Goal: Transaction & Acquisition: Book appointment/travel/reservation

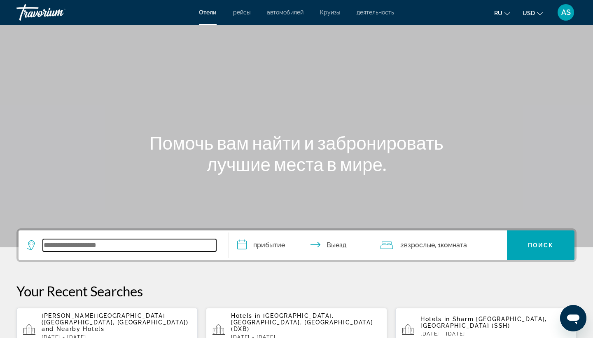
click at [58, 245] on input "Search widget" at bounding box center [129, 245] width 173 height 12
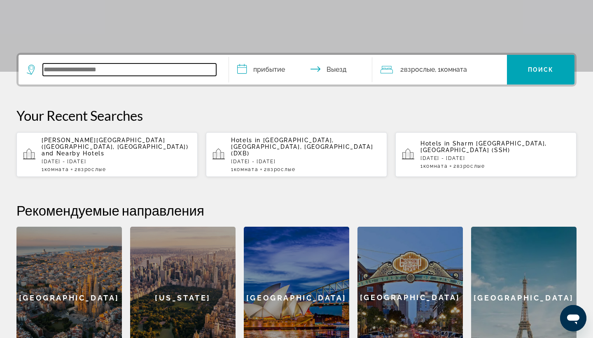
scroll to position [201, 0]
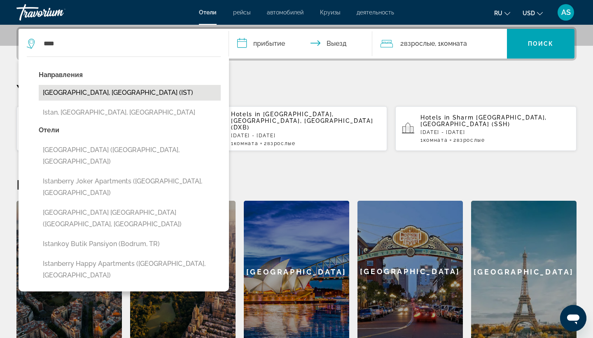
click at [85, 91] on button "[GEOGRAPHIC_DATA], [GEOGRAPHIC_DATA] (IST)" at bounding box center [130, 93] width 182 height 16
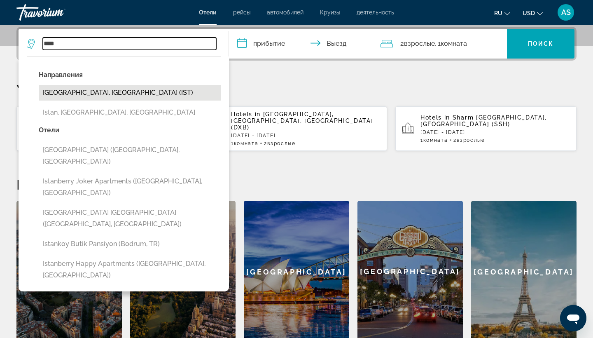
type input "**********"
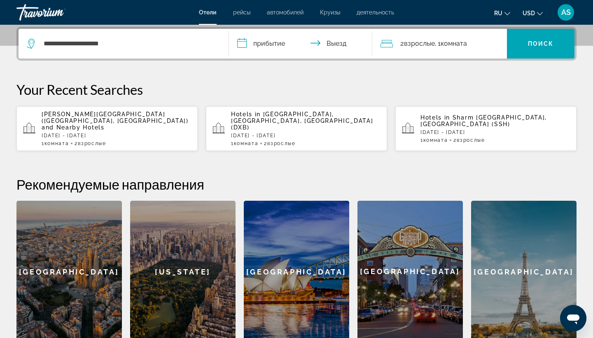
click at [243, 45] on input "**********" at bounding box center [302, 45] width 147 height 32
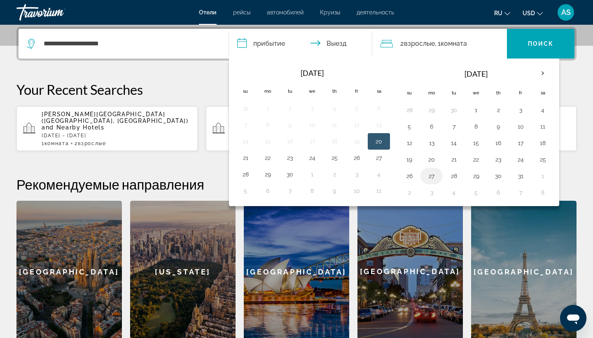
click at [431, 175] on button "27" at bounding box center [431, 176] width 13 height 12
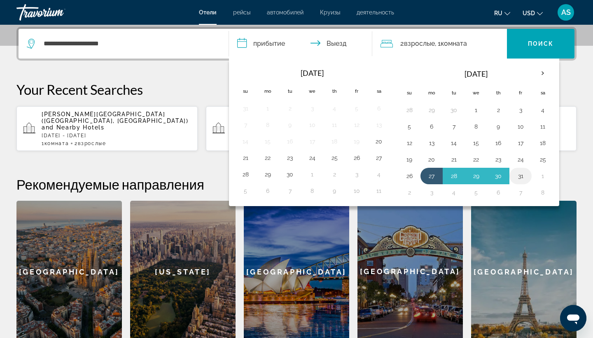
click at [521, 177] on button "31" at bounding box center [520, 176] width 13 height 12
type input "**********"
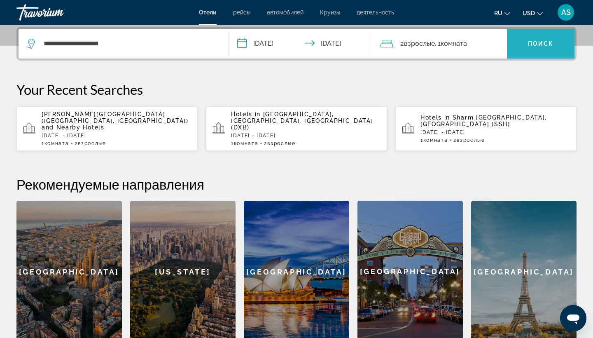
click at [547, 41] on span "Поиск" at bounding box center [541, 43] width 26 height 7
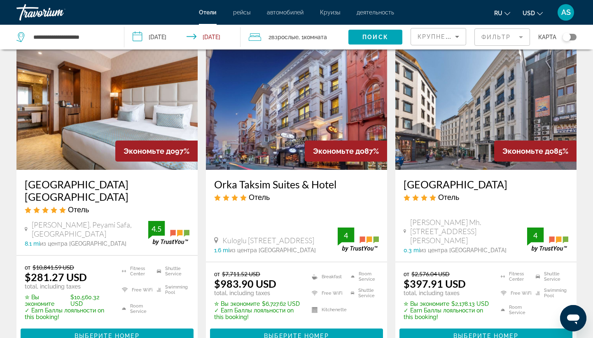
scroll to position [42, 0]
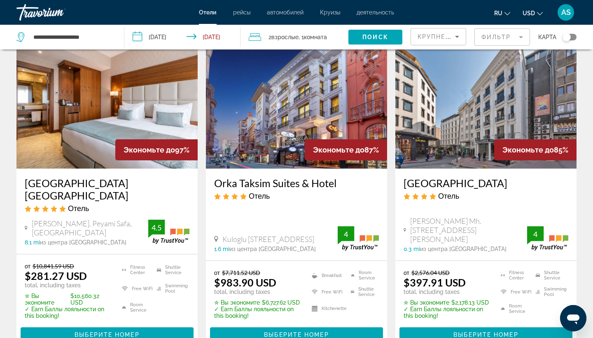
click at [103, 183] on h3 "[GEOGRAPHIC_DATA] [GEOGRAPHIC_DATA]" at bounding box center [107, 189] width 165 height 25
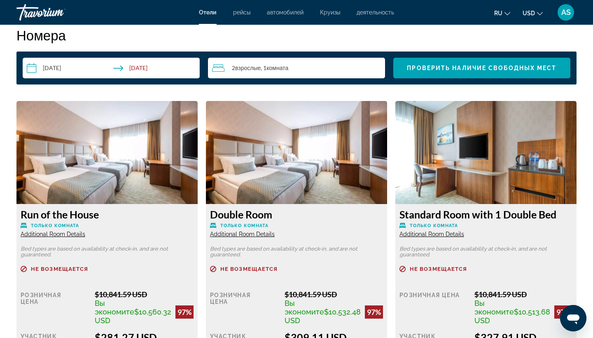
scroll to position [1047, 0]
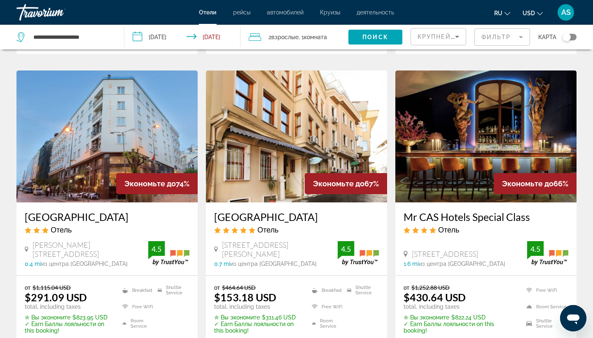
scroll to position [967, 0]
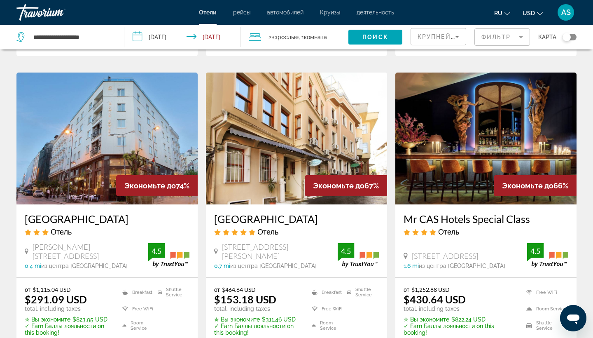
click at [246, 214] on h3 "[GEOGRAPHIC_DATA]" at bounding box center [296, 219] width 165 height 12
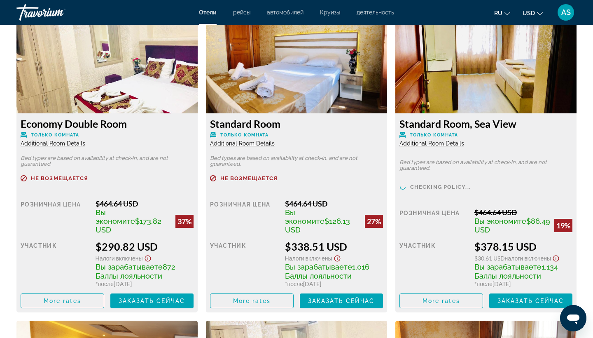
scroll to position [1156, 0]
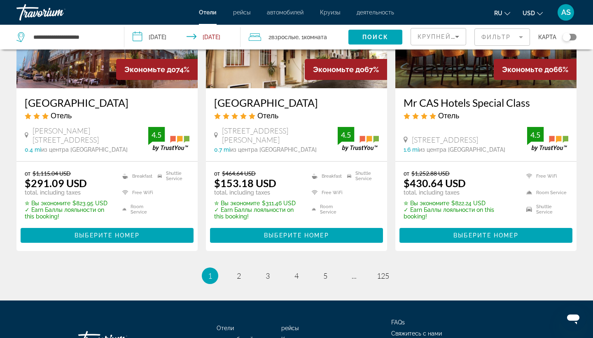
scroll to position [1088, 0]
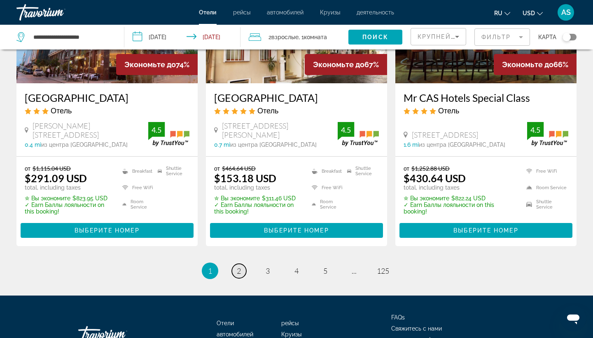
click at [240, 274] on span "2" at bounding box center [239, 270] width 4 height 9
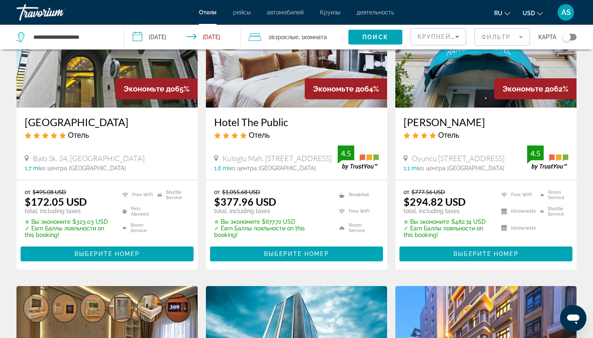
scroll to position [95, 0]
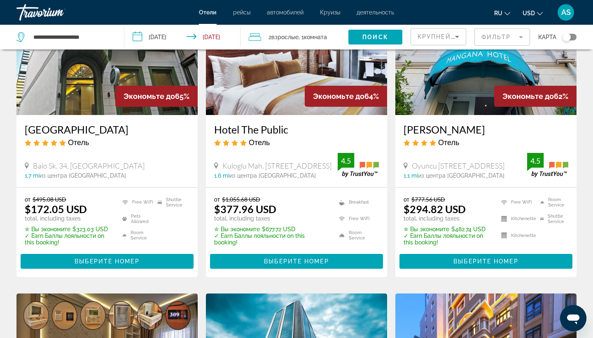
click at [79, 128] on h3 "[GEOGRAPHIC_DATA]" at bounding box center [107, 129] width 165 height 12
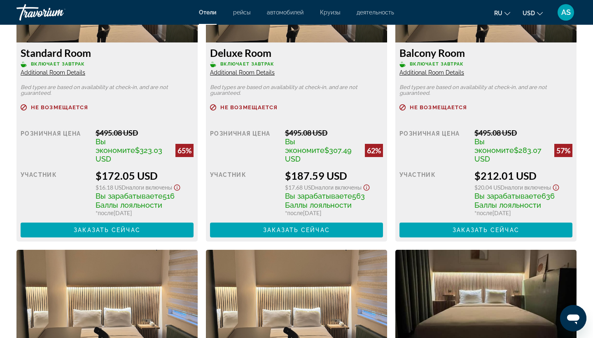
scroll to position [1228, 0]
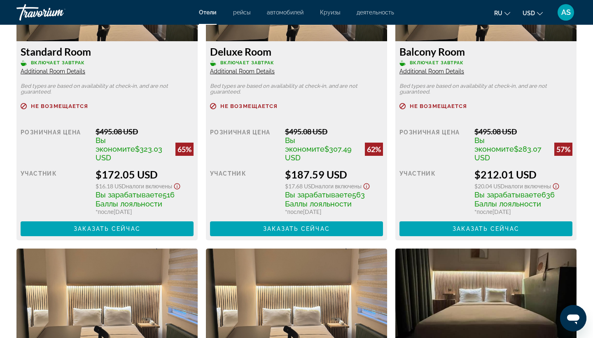
click at [264, 251] on img "Main content" at bounding box center [296, 299] width 181 height 103
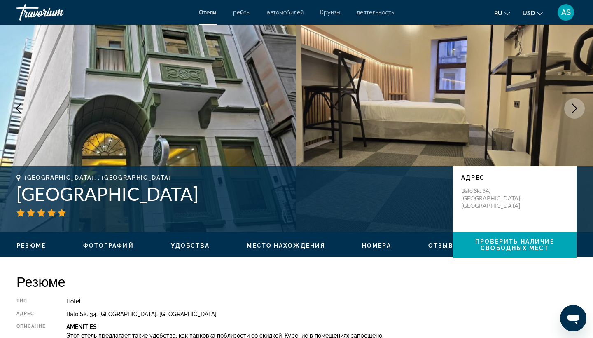
scroll to position [39, 0]
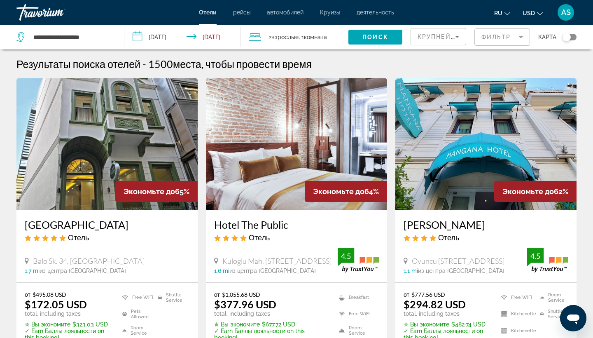
click at [138, 38] on input "**********" at bounding box center [183, 38] width 119 height 27
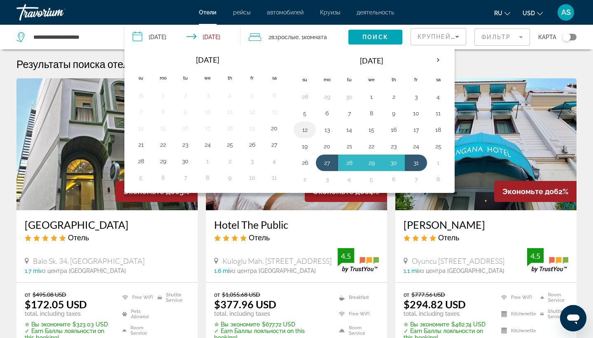
click at [303, 130] on button "12" at bounding box center [304, 130] width 13 height 12
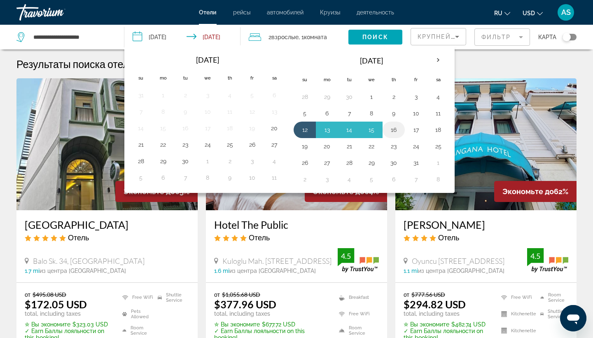
click at [397, 129] on button "16" at bounding box center [393, 130] width 13 height 12
type input "**********"
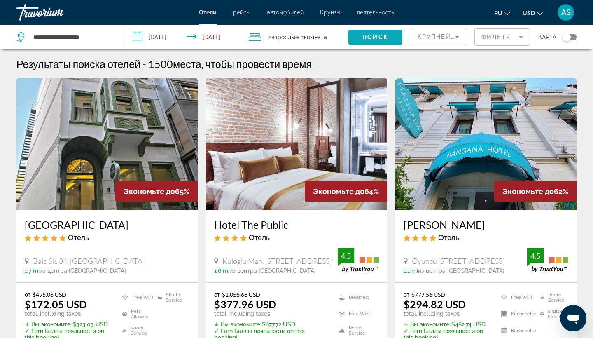
click at [371, 38] on span "Поиск" at bounding box center [375, 37] width 26 height 7
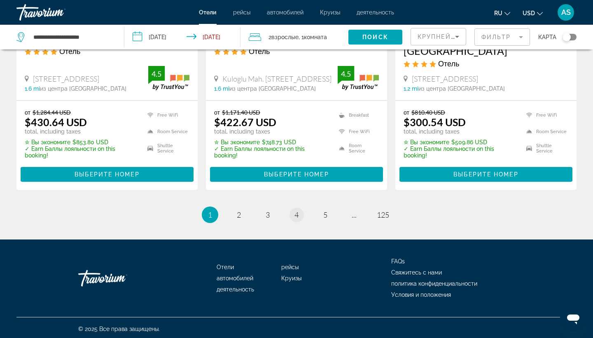
scroll to position [1128, 0]
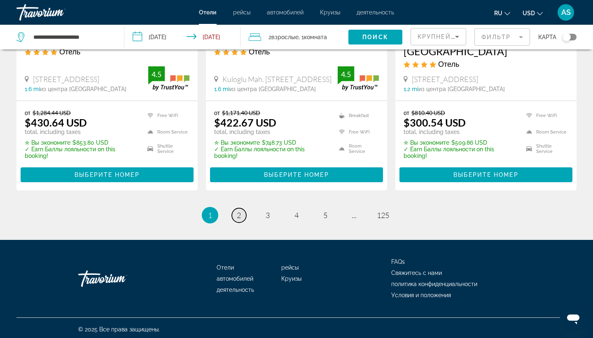
click at [241, 210] on span "2" at bounding box center [239, 214] width 4 height 9
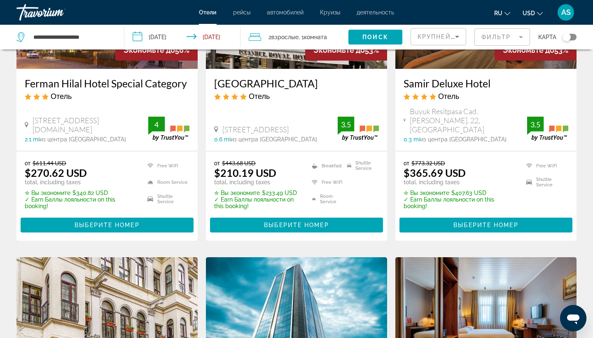
scroll to position [453, 0]
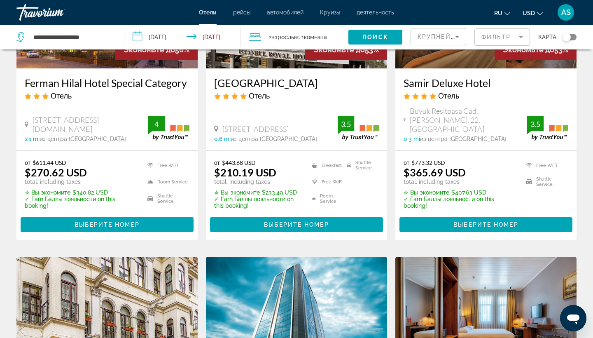
click at [265, 83] on h3 "[GEOGRAPHIC_DATA]" at bounding box center [296, 83] width 165 height 12
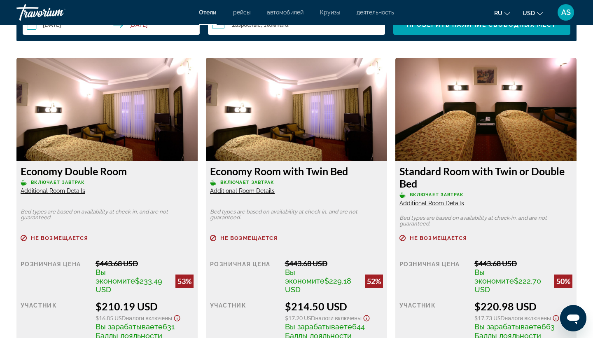
scroll to position [1110, 0]
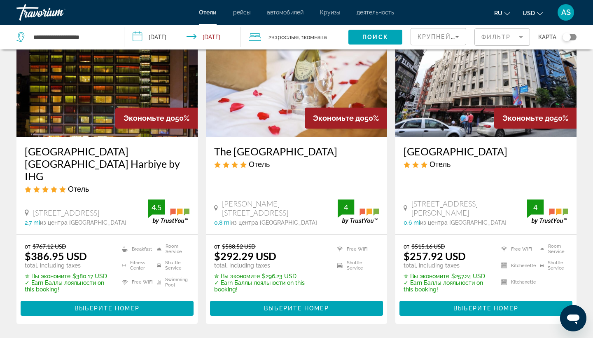
scroll to position [1044, 0]
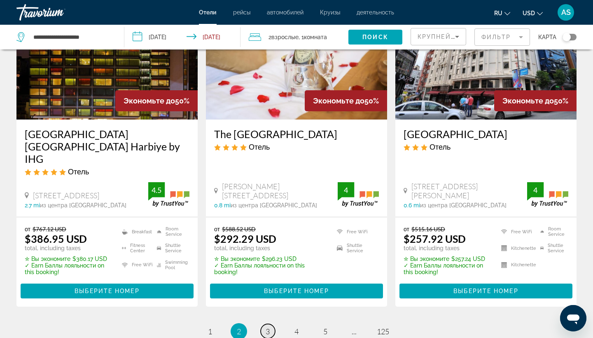
click at [268, 327] on span "3" at bounding box center [268, 331] width 4 height 9
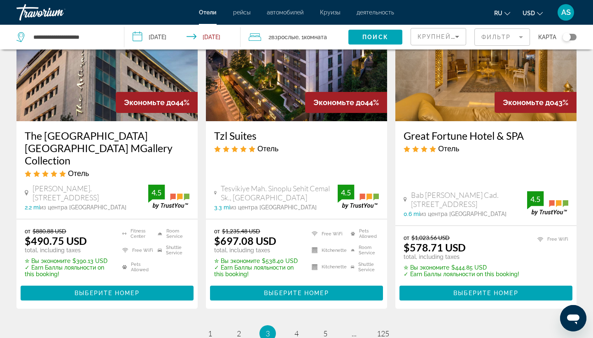
scroll to position [1057, 0]
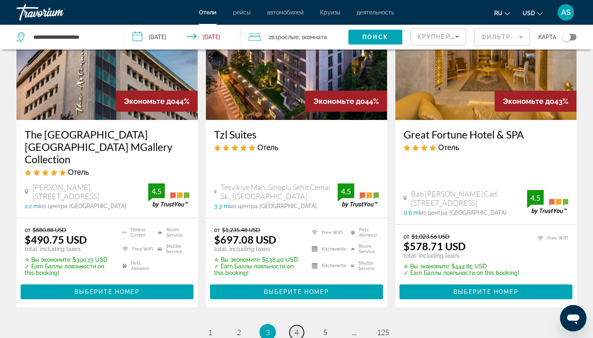
click at [299, 327] on span "4" at bounding box center [296, 331] width 4 height 9
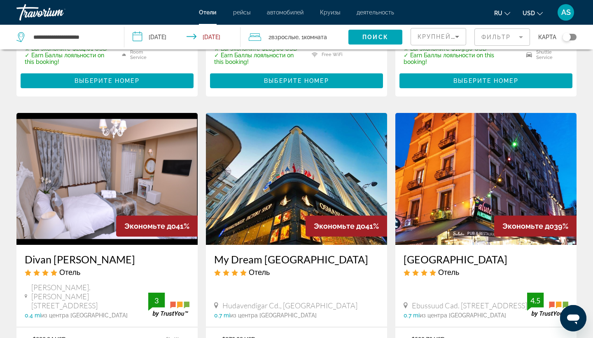
scroll to position [979, 0]
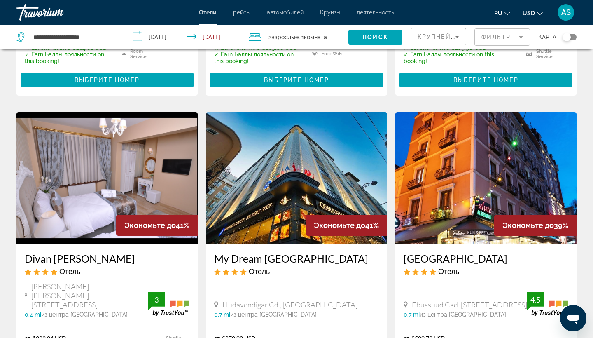
click at [52, 252] on h3 "Divan [PERSON_NAME]" at bounding box center [107, 258] width 165 height 12
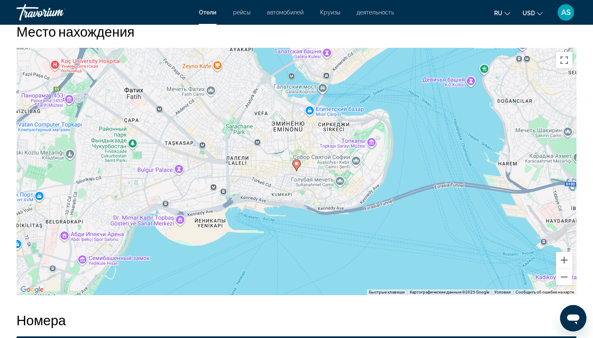
scroll to position [795, 0]
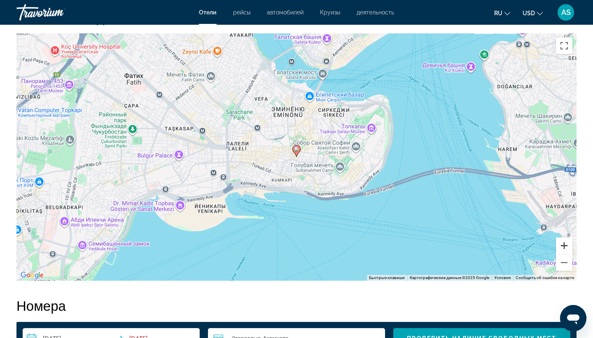
click at [564, 248] on button "Увеличить" at bounding box center [564, 245] width 16 height 16
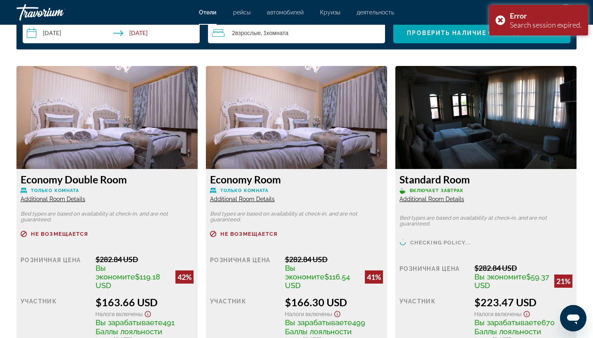
scroll to position [1063, 0]
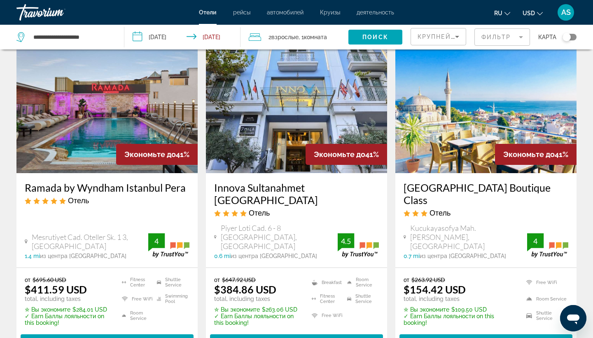
scroll to position [734, 0]
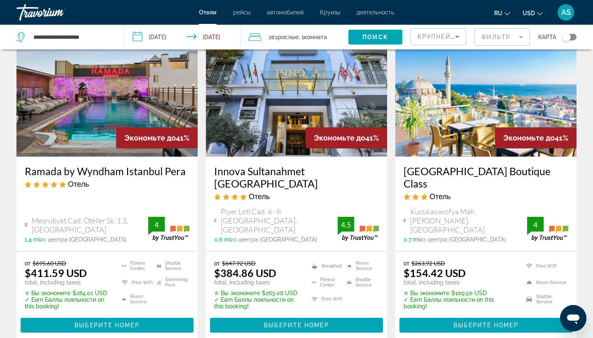
click at [563, 14] on span "AS" at bounding box center [565, 12] width 9 height 8
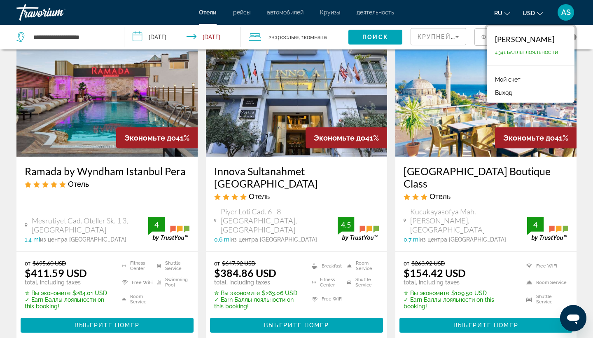
click at [465, 165] on h3 "[GEOGRAPHIC_DATA] Boutique Class" at bounding box center [486, 177] width 165 height 25
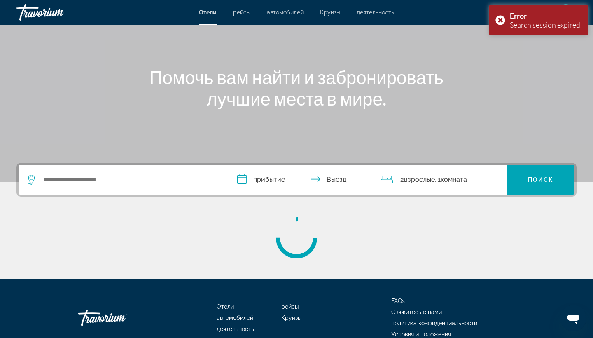
scroll to position [72, 0]
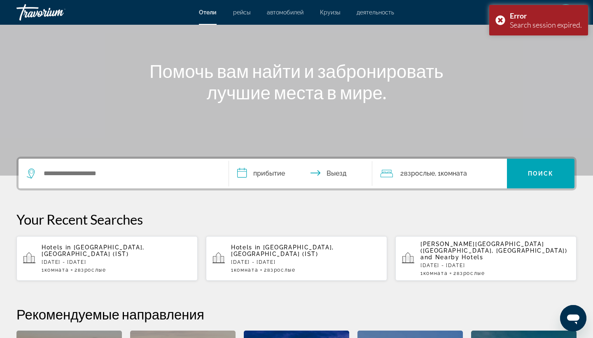
click at [141, 259] on p "[DATE] - [DATE]" at bounding box center [117, 262] width 150 height 6
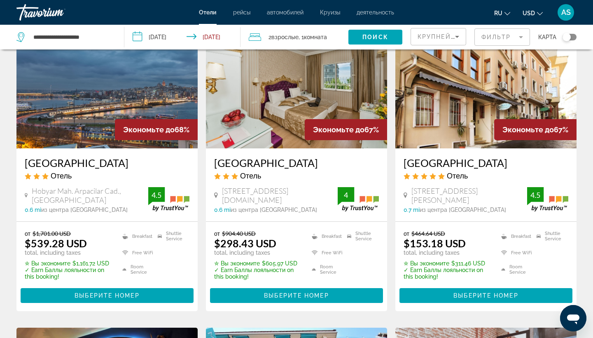
scroll to position [693, 0]
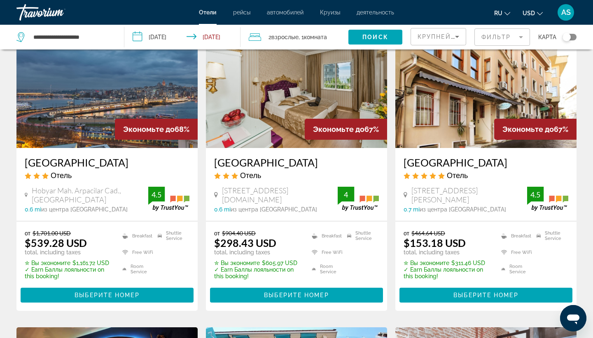
click at [444, 167] on h3 "[GEOGRAPHIC_DATA]" at bounding box center [486, 162] width 165 height 12
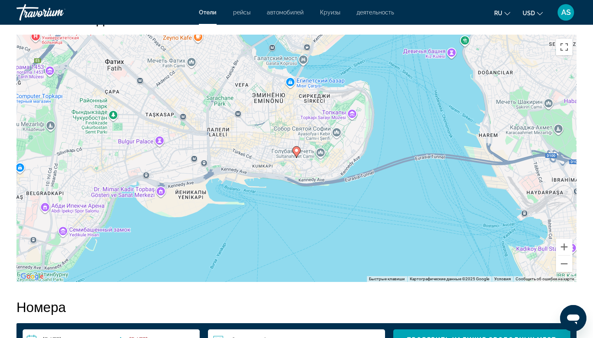
scroll to position [809, 0]
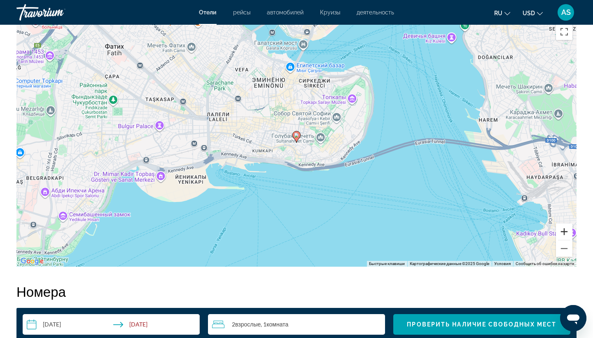
click at [564, 231] on button "Увеличить" at bounding box center [564, 231] width 16 height 16
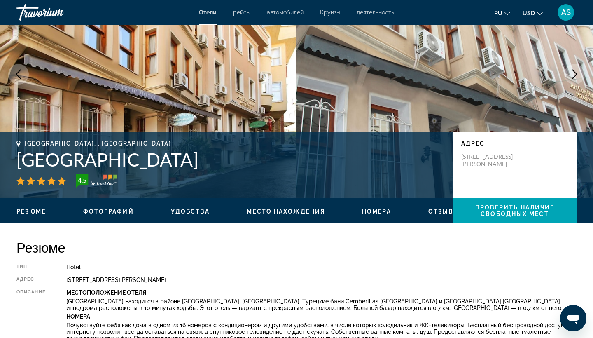
scroll to position [74, 0]
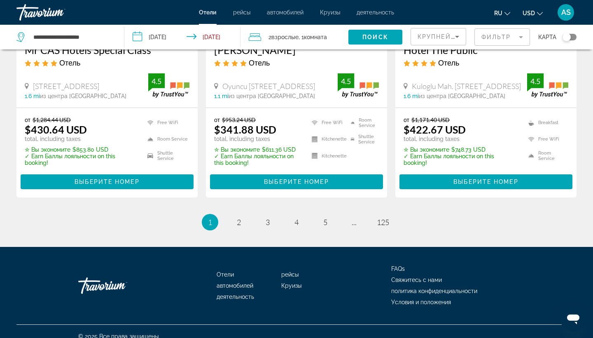
scroll to position [1120, 0]
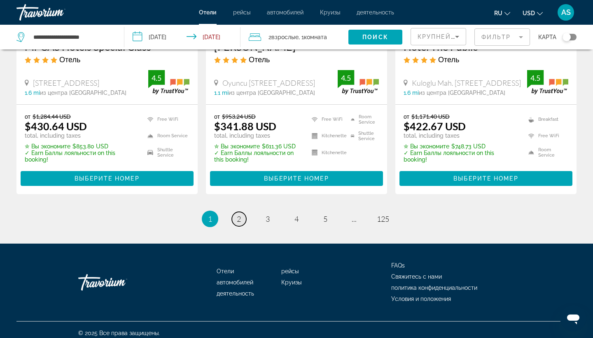
click at [241, 223] on span "2" at bounding box center [239, 218] width 4 height 9
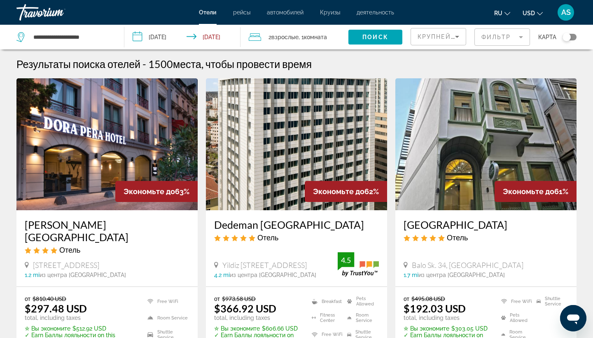
click at [445, 224] on h3 "[GEOGRAPHIC_DATA]" at bounding box center [486, 224] width 165 height 12
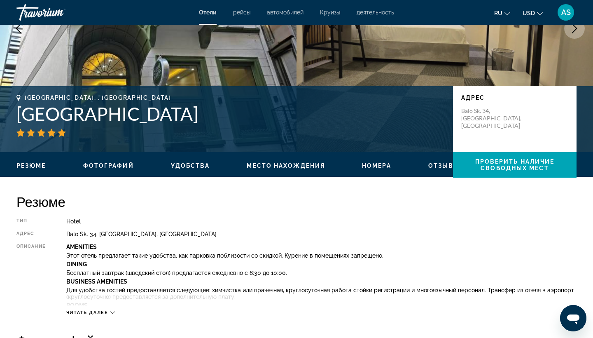
scroll to position [118, 0]
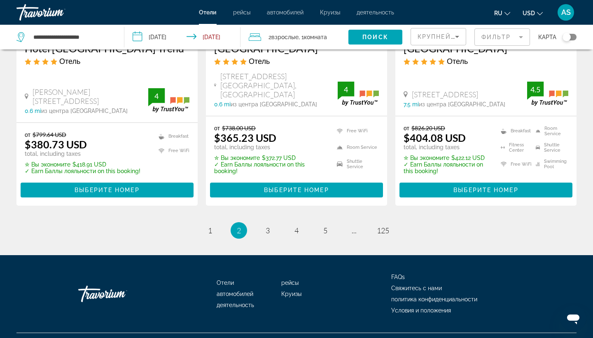
scroll to position [1133, 0]
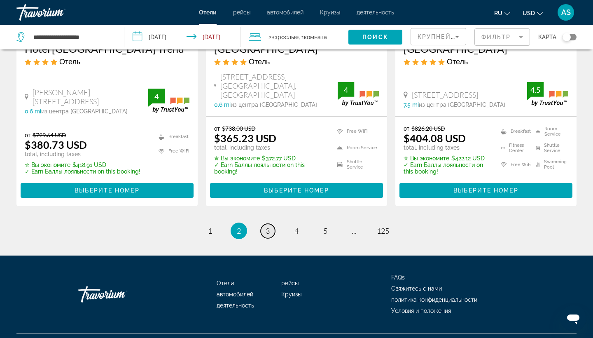
click at [269, 226] on span "3" at bounding box center [268, 230] width 4 height 9
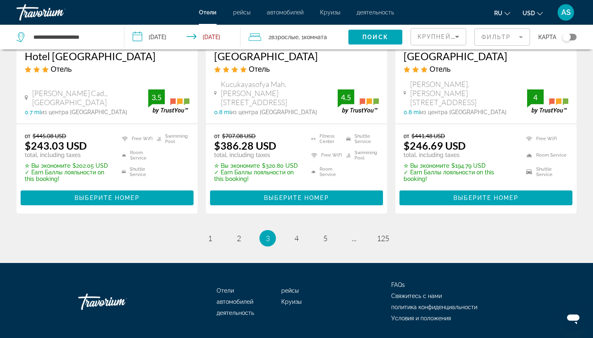
scroll to position [1147, 0]
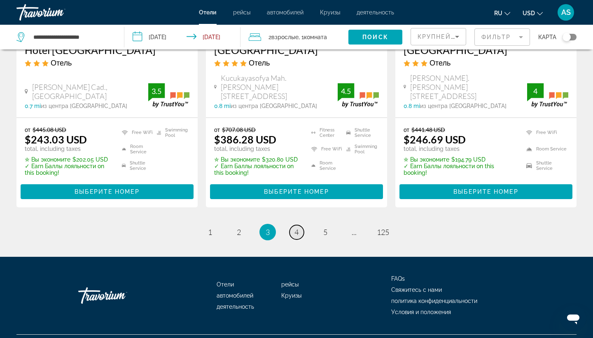
click at [297, 232] on span "4" at bounding box center [296, 231] width 4 height 9
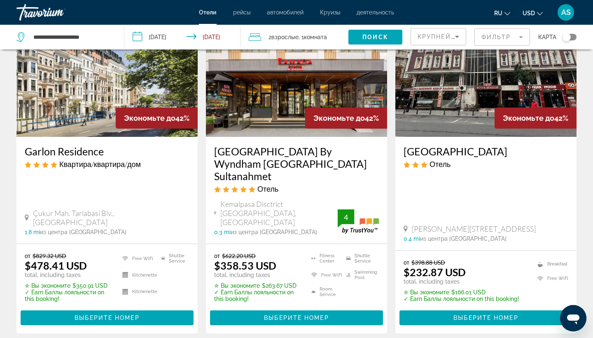
scroll to position [1065, 0]
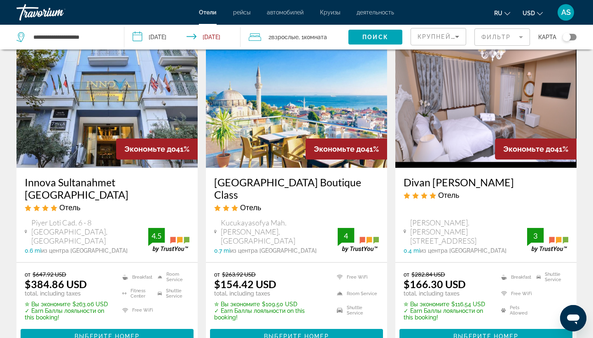
scroll to position [43, 0]
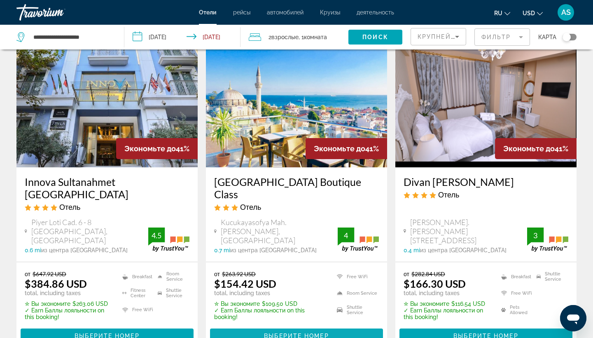
click at [286, 332] on span "Выберите номер" at bounding box center [296, 335] width 65 height 7
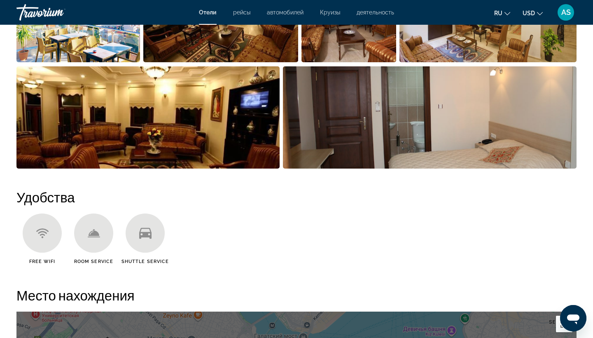
scroll to position [492, 0]
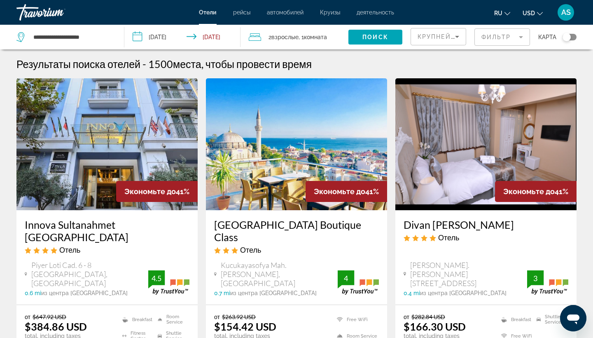
click at [427, 224] on h3 "Divan [PERSON_NAME]" at bounding box center [486, 224] width 165 height 12
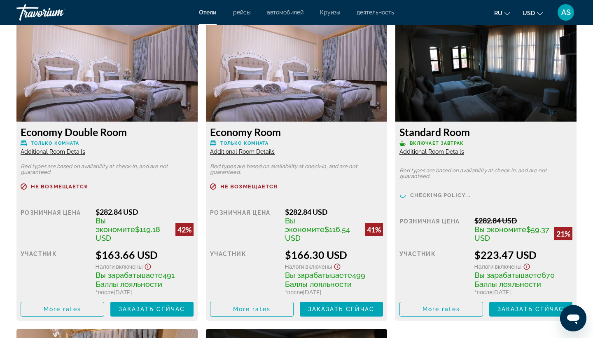
scroll to position [1147, 0]
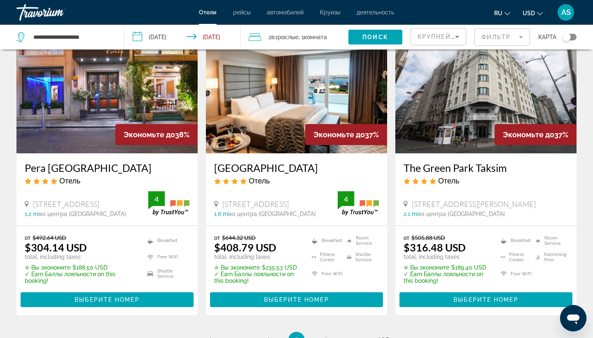
scroll to position [1027, 0]
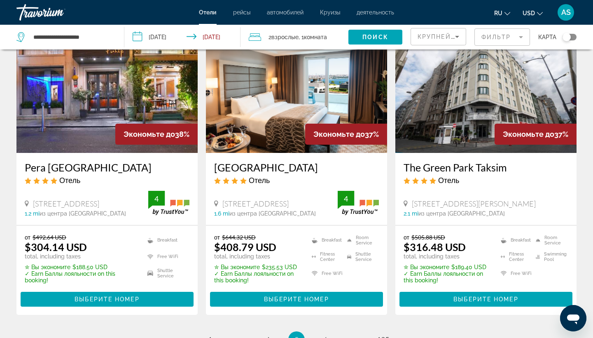
click at [138, 36] on input "**********" at bounding box center [183, 38] width 119 height 27
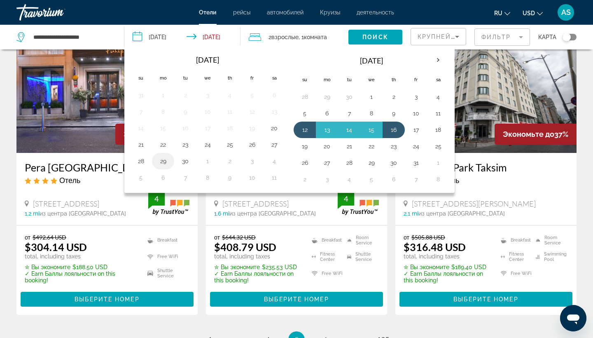
click at [164, 161] on button "29" at bounding box center [163, 161] width 13 height 12
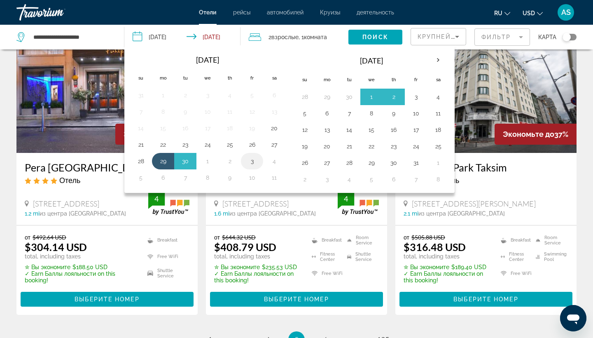
click at [253, 163] on button "3" at bounding box center [251, 161] width 13 height 12
type input "**********"
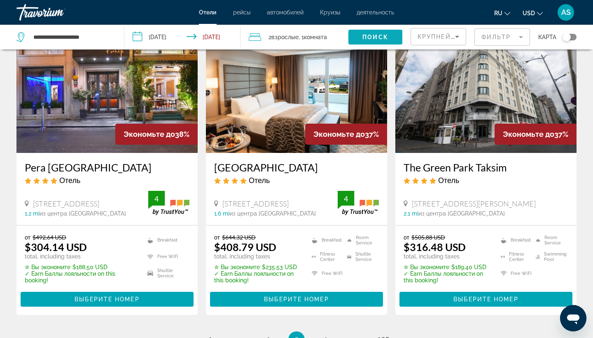
click at [369, 37] on span "Поиск" at bounding box center [375, 37] width 26 height 7
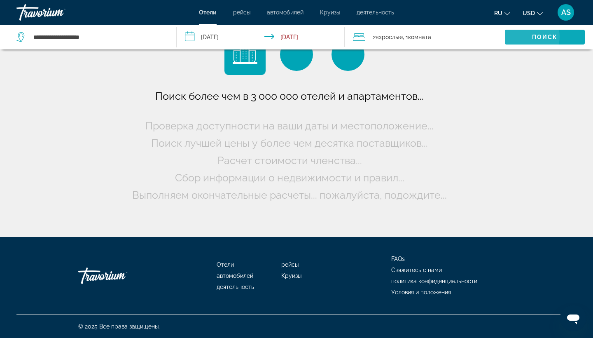
scroll to position [0, 0]
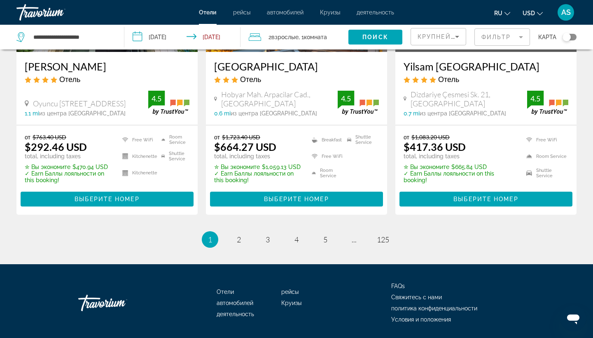
scroll to position [1119, 0]
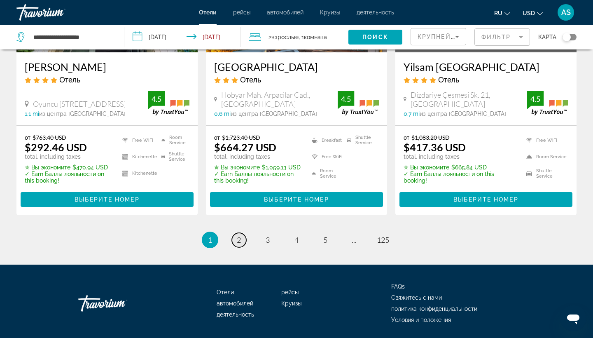
click at [238, 235] on span "2" at bounding box center [239, 239] width 4 height 9
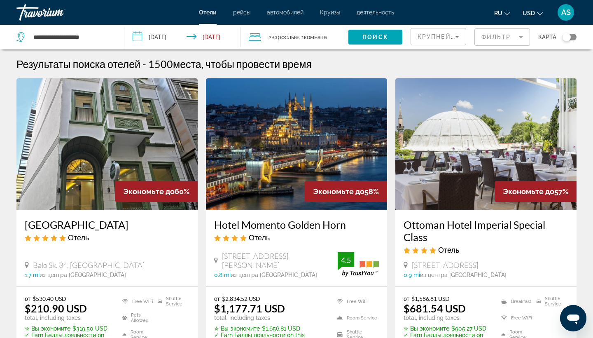
click at [69, 224] on h3 "[GEOGRAPHIC_DATA]" at bounding box center [107, 224] width 165 height 12
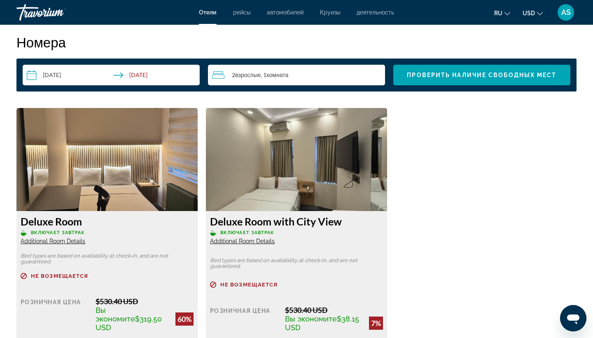
scroll to position [1096, 0]
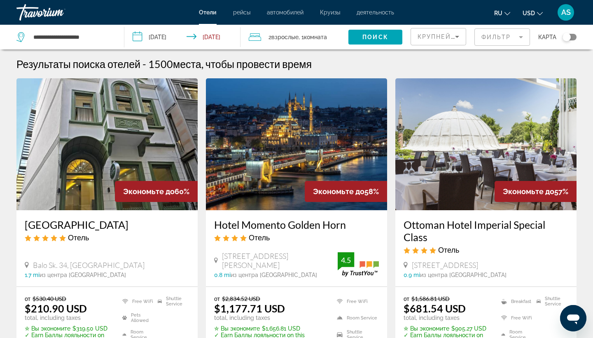
click at [138, 36] on input "**********" at bounding box center [183, 38] width 119 height 27
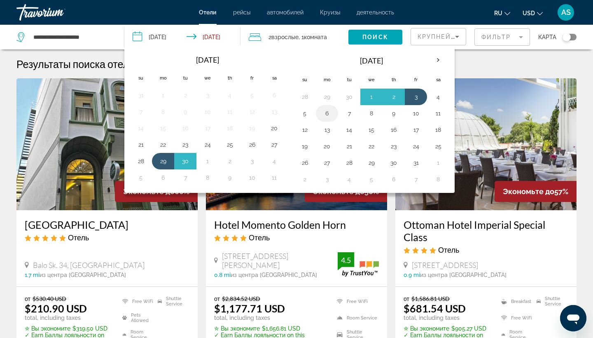
click at [326, 113] on button "6" at bounding box center [326, 114] width 13 height 12
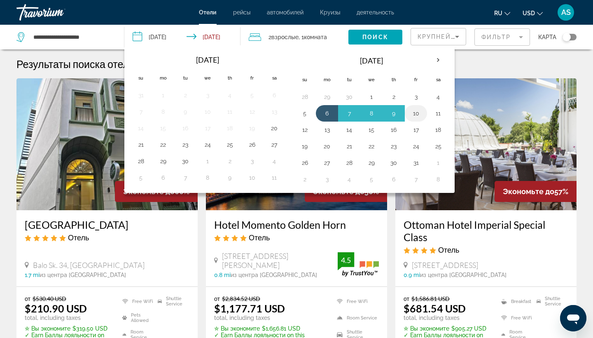
click at [419, 113] on button "10" at bounding box center [415, 114] width 13 height 12
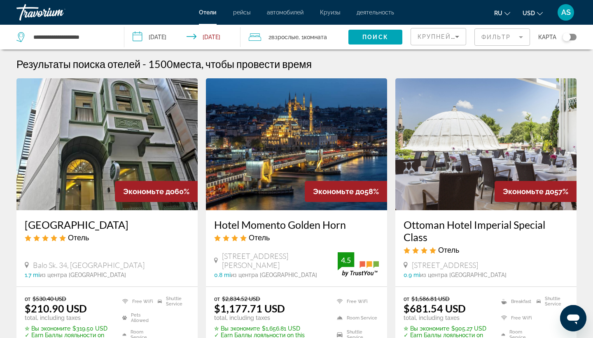
type input "**********"
click at [371, 37] on span "Поиск" at bounding box center [375, 37] width 26 height 7
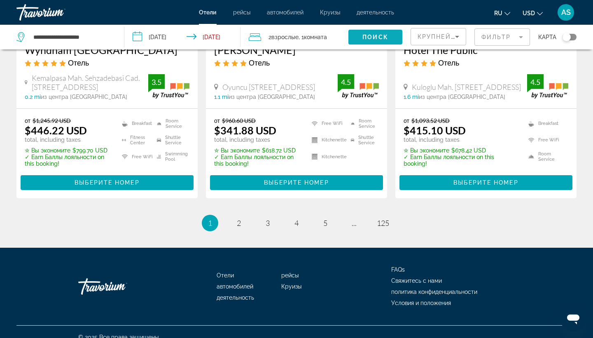
scroll to position [1147, 0]
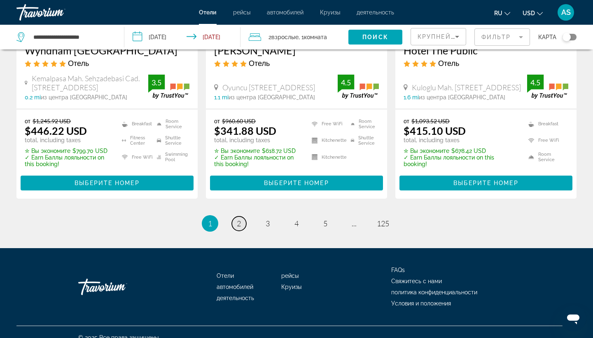
click at [240, 219] on span "2" at bounding box center [239, 223] width 4 height 9
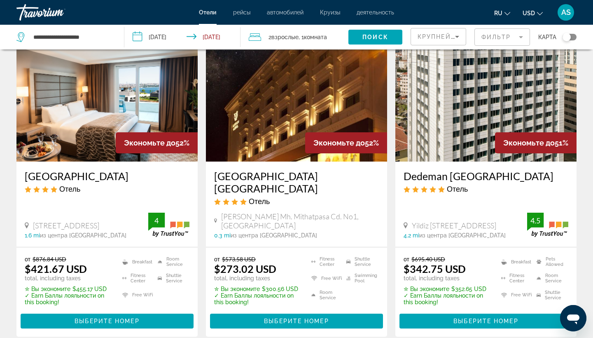
scroll to position [1019, 0]
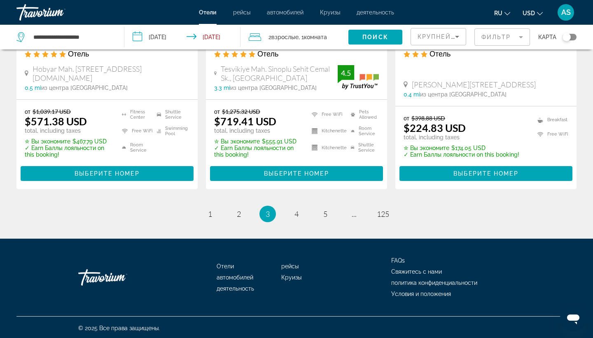
scroll to position [1152, 0]
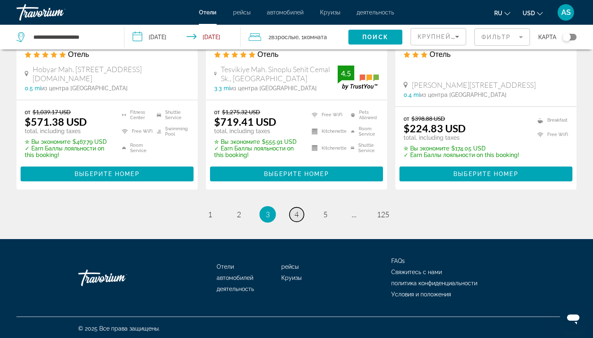
click at [295, 213] on span "4" at bounding box center [296, 214] width 4 height 9
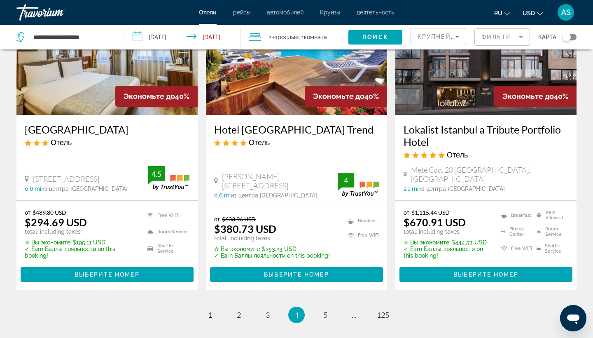
scroll to position [1101, 0]
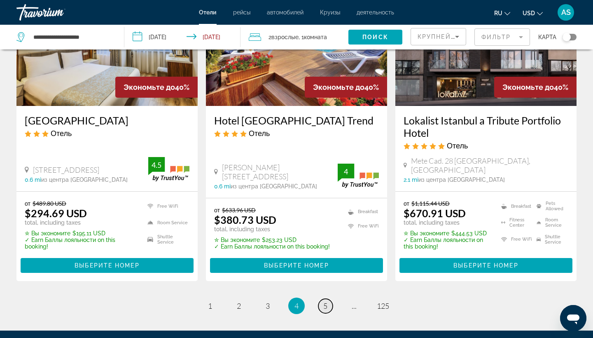
click at [330, 299] on link "page 5" at bounding box center [325, 306] width 14 height 14
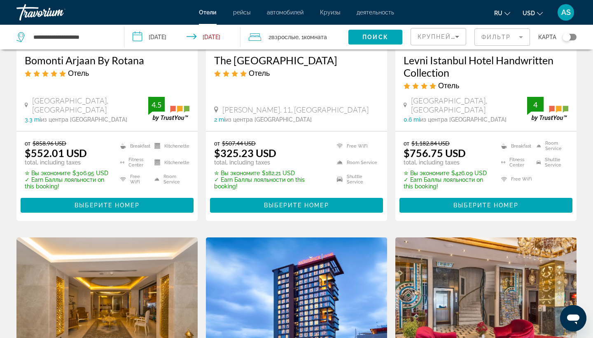
scroll to position [781, 0]
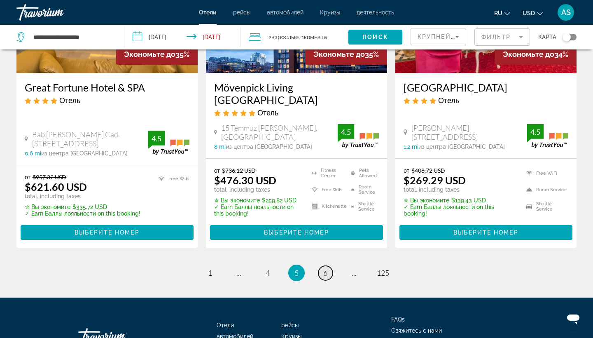
click at [327, 277] on span "6" at bounding box center [325, 272] width 4 height 9
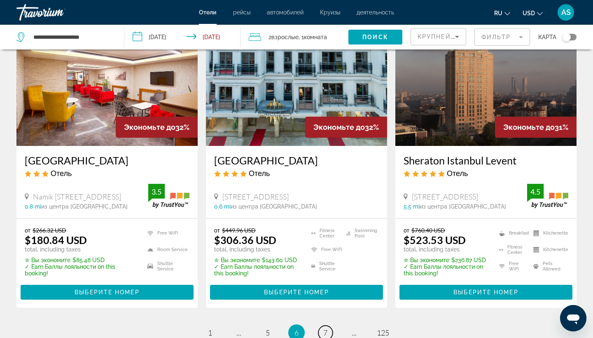
scroll to position [1028, 0]
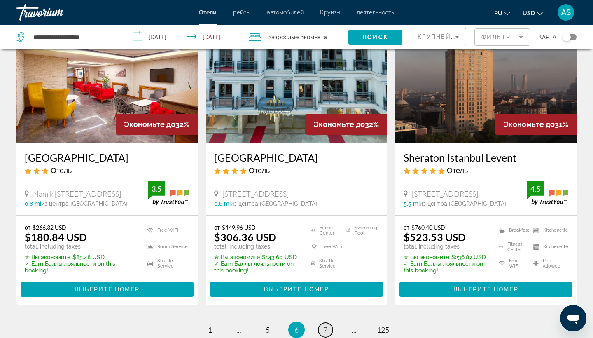
click at [323, 325] on span "7" at bounding box center [325, 329] width 4 height 9
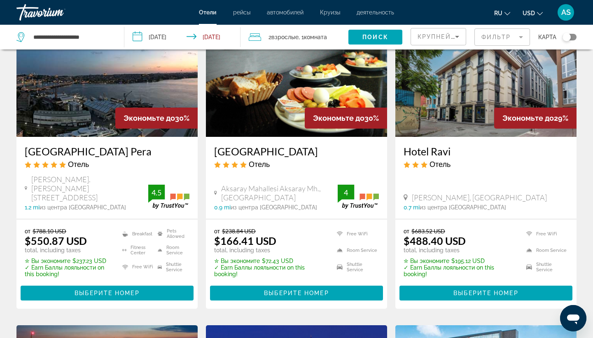
scroll to position [705, 0]
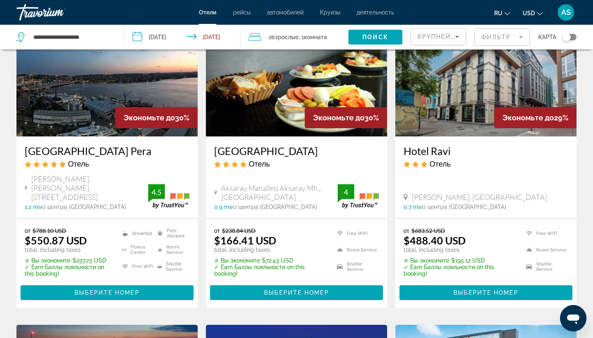
click at [245, 145] on h3 "[GEOGRAPHIC_DATA]" at bounding box center [296, 151] width 165 height 12
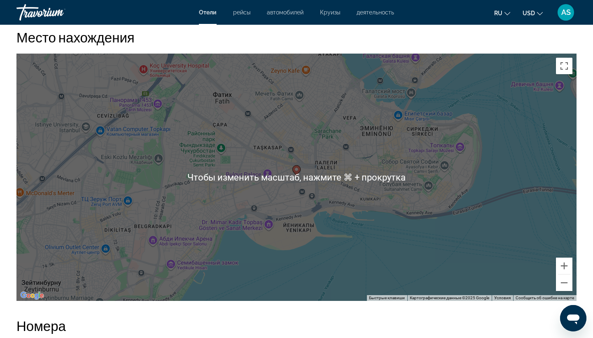
scroll to position [765, 0]
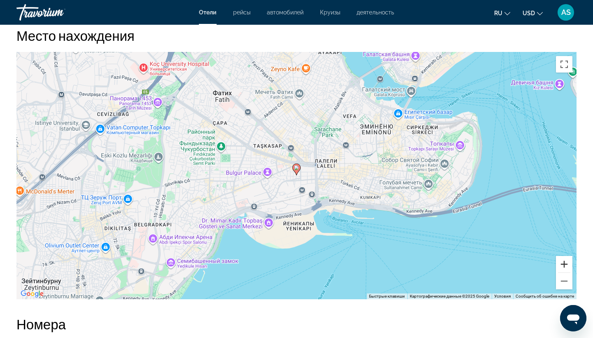
click at [561, 272] on button "Увеличить" at bounding box center [564, 264] width 16 height 16
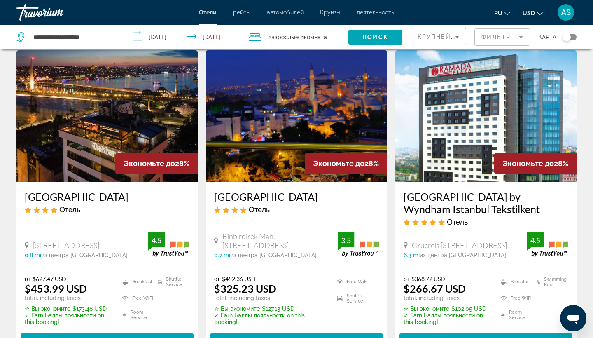
scroll to position [991, 0]
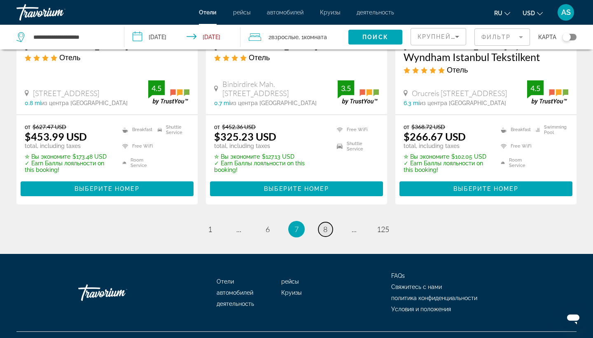
click at [323, 224] on span "8" at bounding box center [325, 228] width 4 height 9
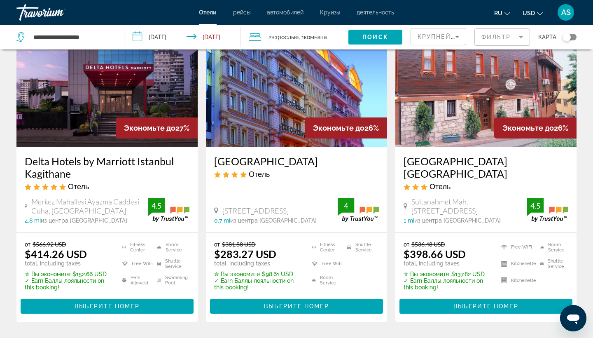
scroll to position [1021, 0]
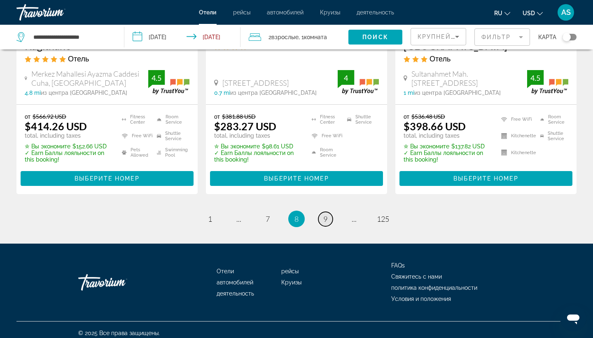
click at [326, 218] on span "9" at bounding box center [325, 218] width 4 height 9
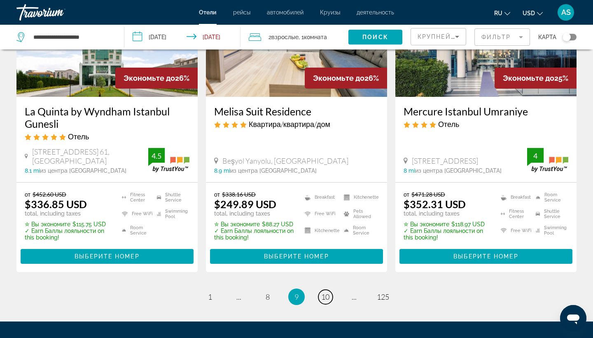
scroll to position [1104, 0]
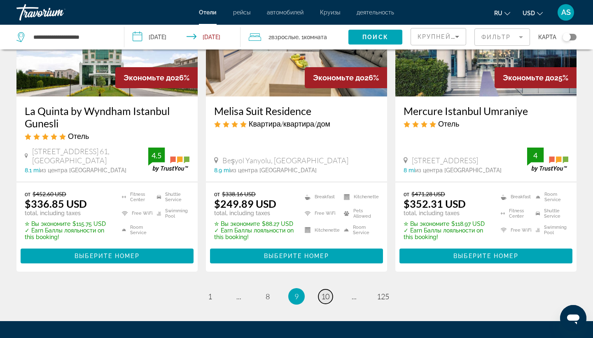
click at [327, 292] on span "10" at bounding box center [325, 296] width 8 height 9
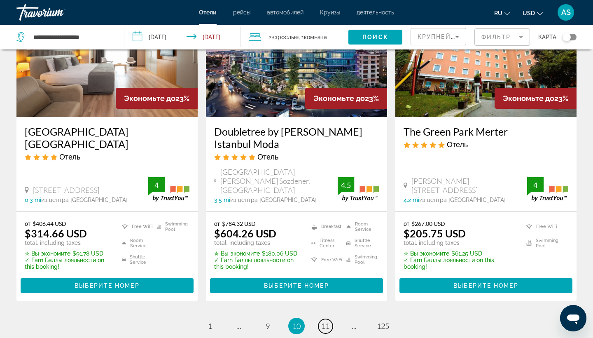
scroll to position [1060, 0]
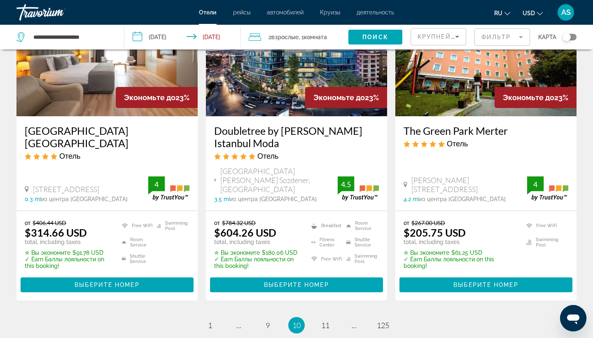
click at [437, 124] on h3 "The Green Park Merter" at bounding box center [486, 130] width 165 height 12
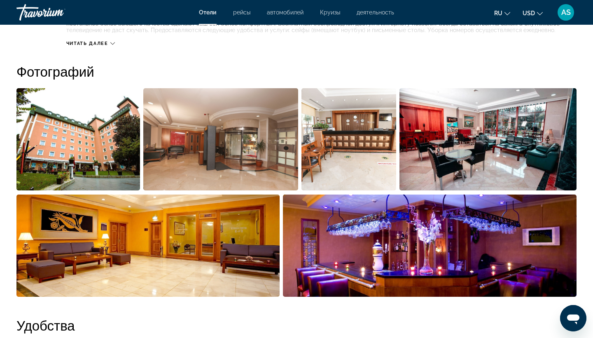
scroll to position [388, 0]
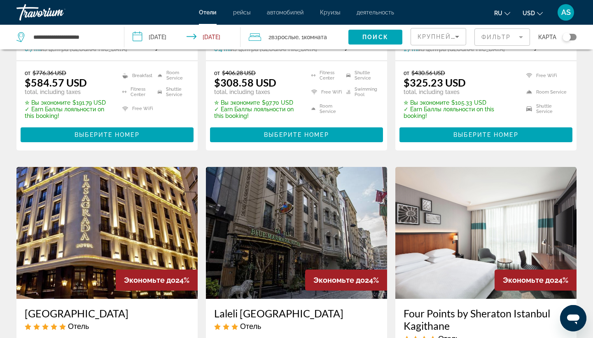
scroll to position [574, 0]
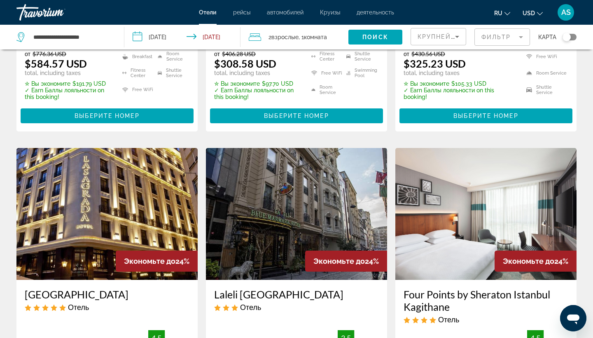
click at [138, 35] on input "**********" at bounding box center [183, 38] width 119 height 27
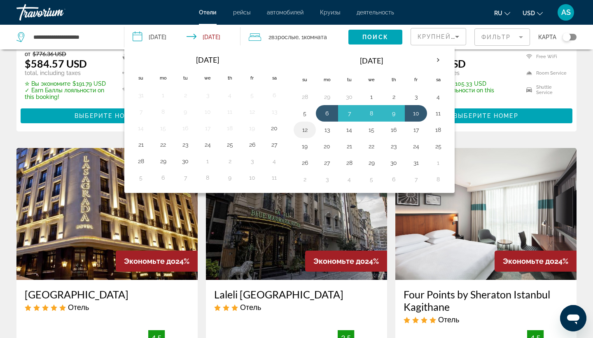
click at [306, 131] on button "12" at bounding box center [304, 130] width 13 height 12
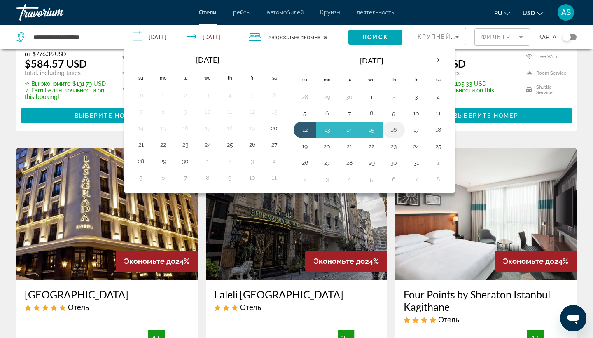
click at [397, 130] on button "16" at bounding box center [393, 130] width 13 height 12
type input "**********"
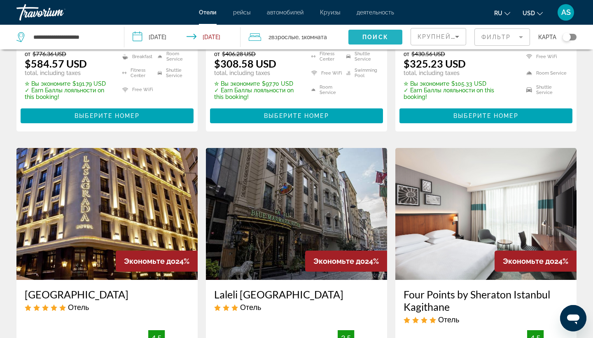
click at [370, 36] on span "Поиск" at bounding box center [375, 37] width 26 height 7
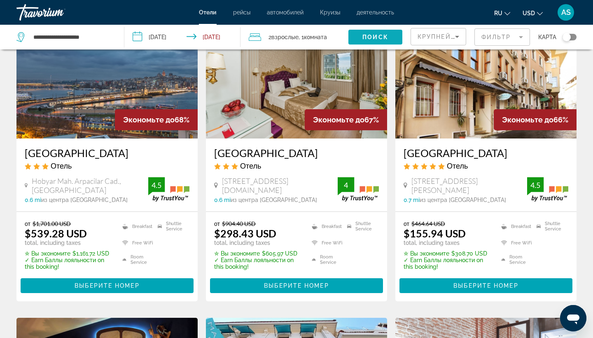
scroll to position [702, 0]
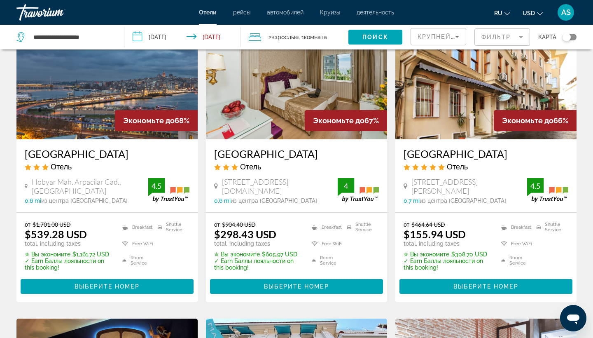
click at [439, 155] on h3 "[GEOGRAPHIC_DATA]" at bounding box center [486, 153] width 165 height 12
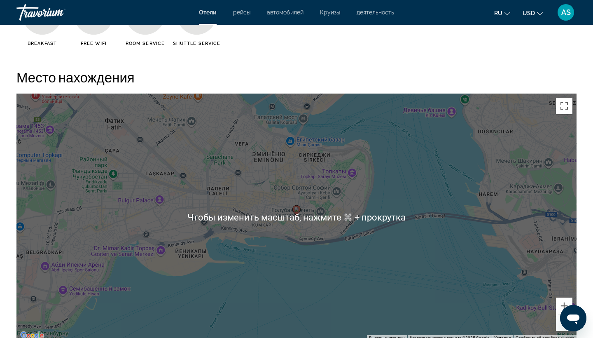
scroll to position [755, 0]
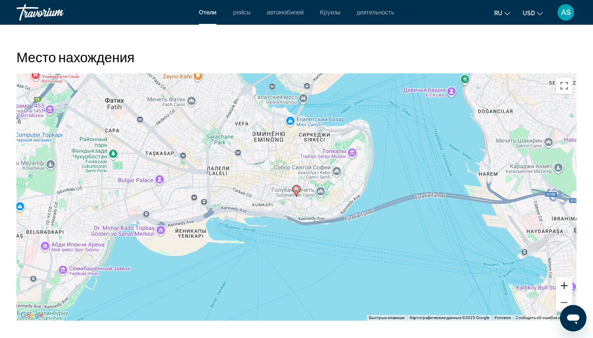
click at [564, 285] on button "Увеличить" at bounding box center [564, 285] width 16 height 16
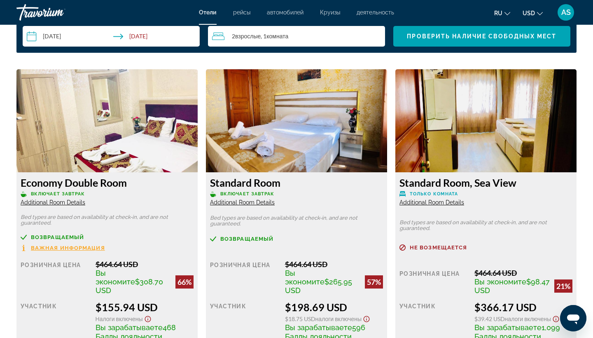
scroll to position [1103, 0]
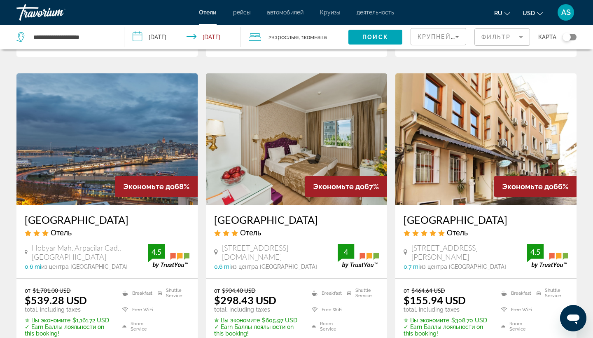
scroll to position [636, 0]
click at [434, 217] on h3 "[GEOGRAPHIC_DATA]" at bounding box center [486, 220] width 165 height 12
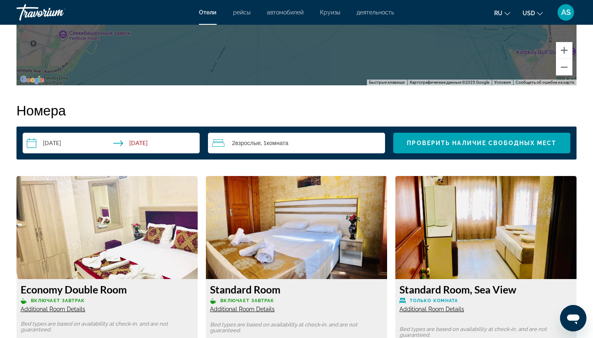
scroll to position [1010, 0]
